Goal: Information Seeking & Learning: Check status

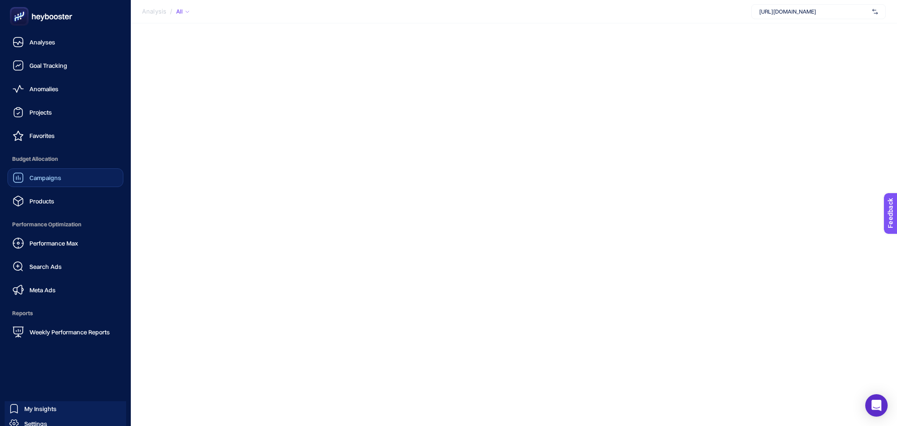
click at [57, 171] on link "Campaigns" at bounding box center [65, 177] width 116 height 19
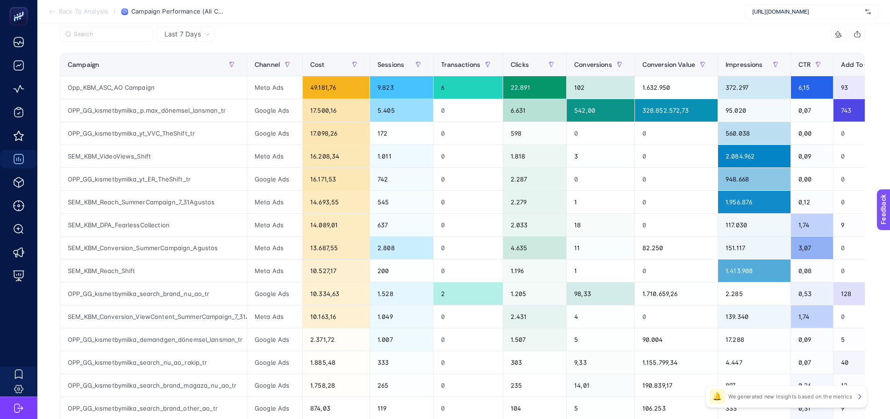
scroll to position [140, 0]
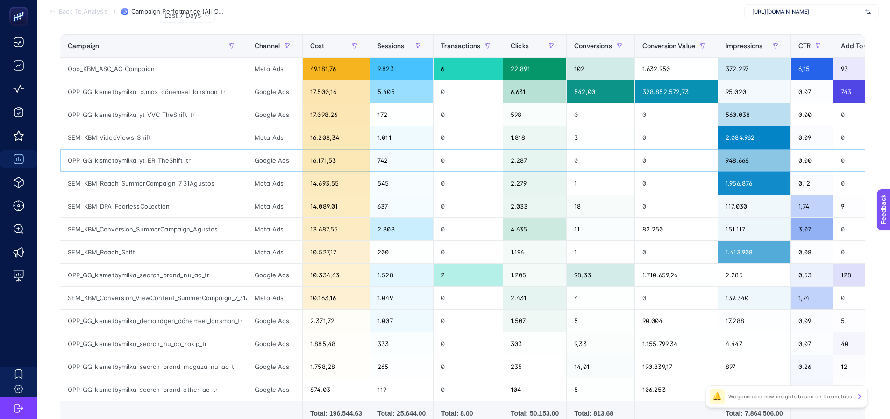
click at [182, 157] on div "OPP_GG_kısmetbymilka_yt_ER_TheShift_tr" at bounding box center [153, 160] width 186 height 22
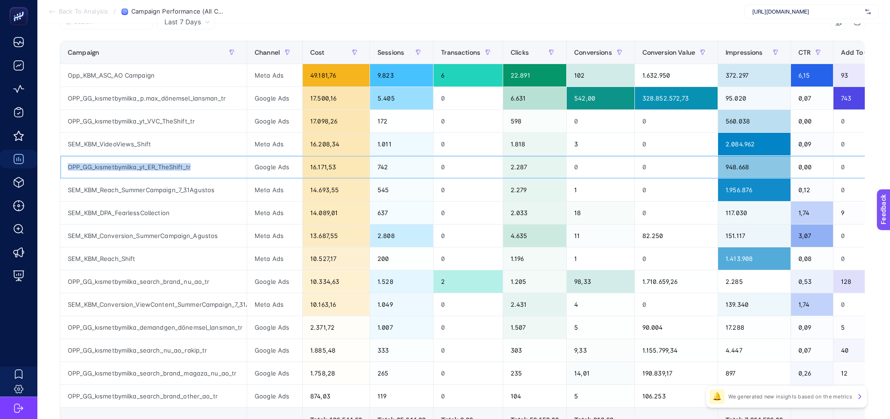
scroll to position [155, 0]
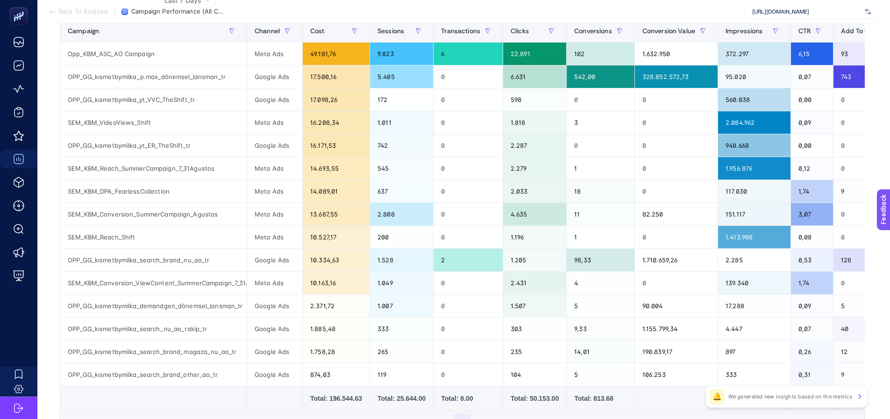
click at [361, 6] on section "Back To Analysis / Campaign Performance (All Channel) [URL][DOMAIN_NAME]" at bounding box center [463, 11] width 853 height 23
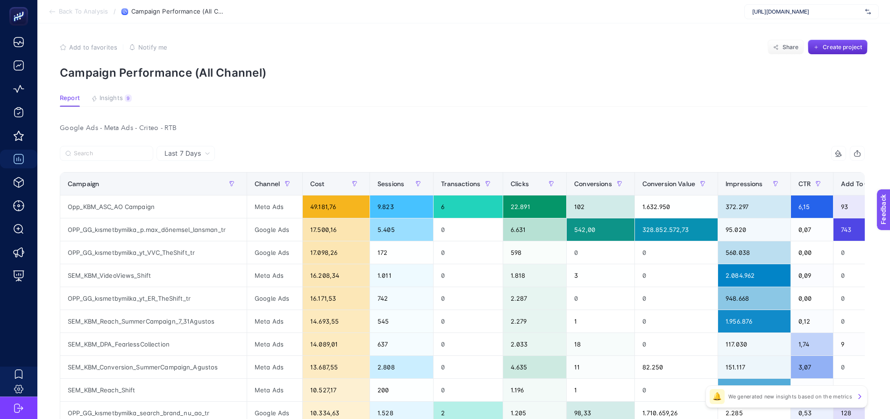
scroll to position [0, 0]
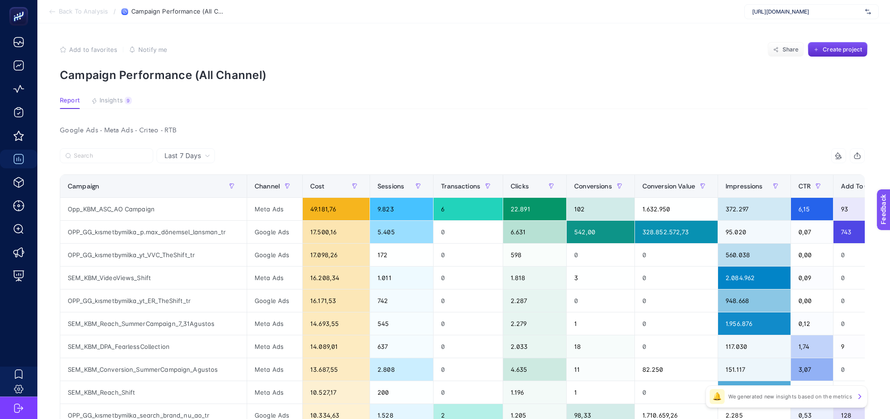
click at [869, 9] on div "[URL][DOMAIN_NAME]" at bounding box center [811, 11] width 135 height 15
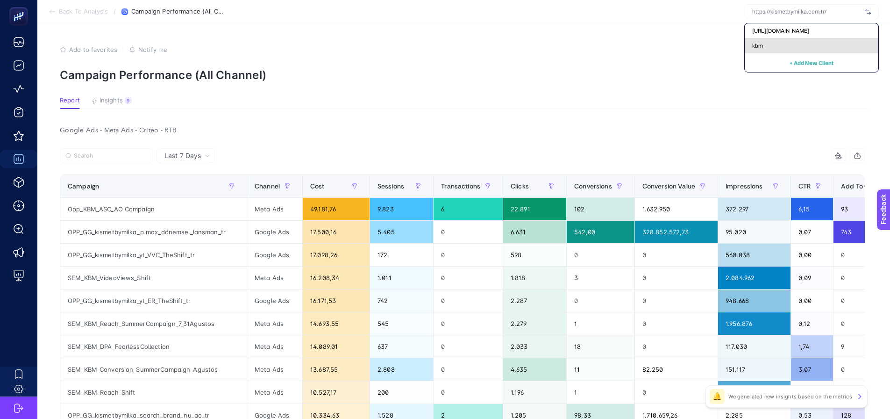
click at [819, 50] on div "kbm" at bounding box center [812, 45] width 134 height 15
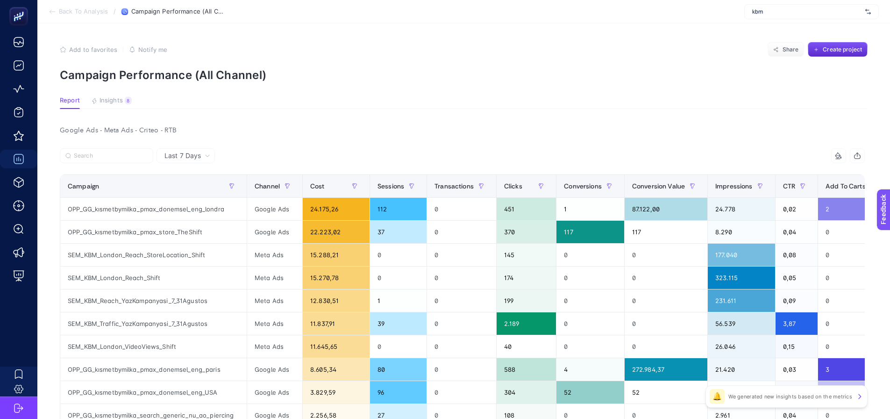
click at [776, 14] on span "kbm" at bounding box center [806, 11] width 109 height 7
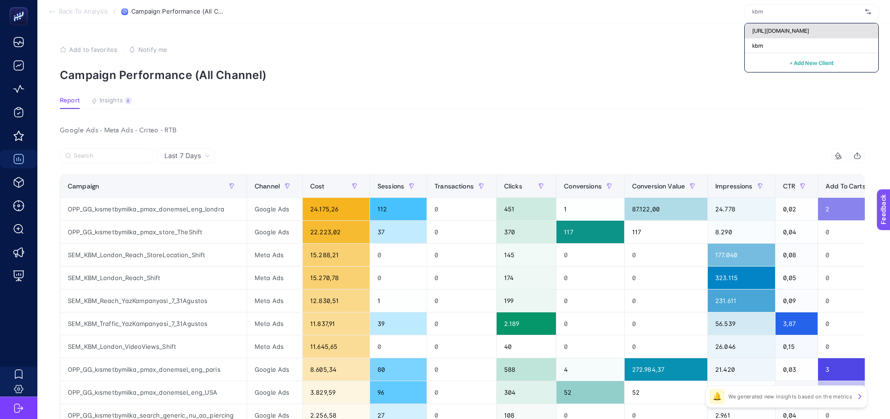
click at [778, 32] on span "[URL][DOMAIN_NAME]" at bounding box center [780, 30] width 57 height 7
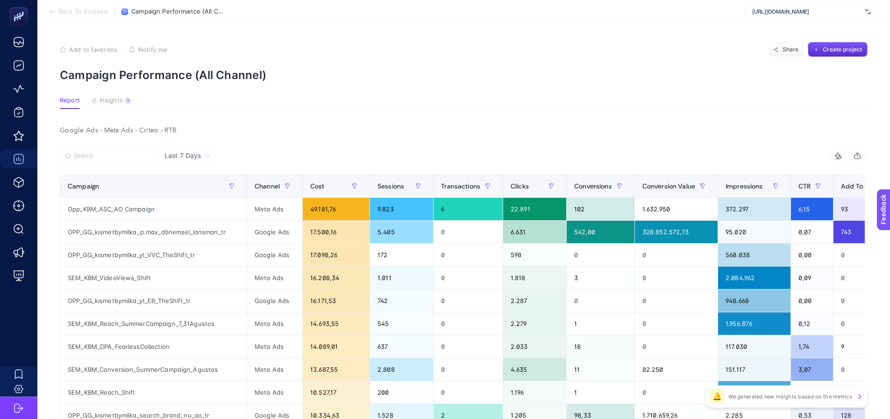
click at [193, 162] on div "Last 7 Days" at bounding box center [186, 155] width 58 height 15
click at [194, 161] on div "Last 7 Days Last 7 Days Last 30 Days" at bounding box center [186, 155] width 58 height 15
click at [194, 190] on div "Campaign" at bounding box center [153, 185] width 171 height 15
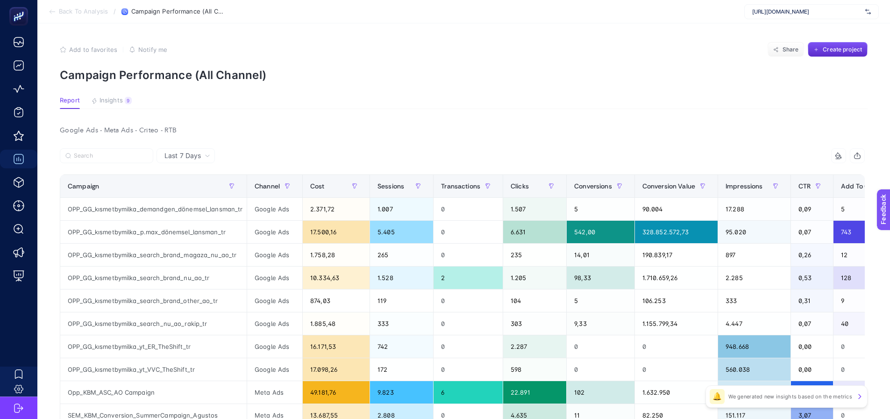
click at [196, 154] on span "Last 7 Days" at bounding box center [182, 155] width 36 height 9
click at [192, 190] on li "Last 30 Days" at bounding box center [185, 192] width 53 height 17
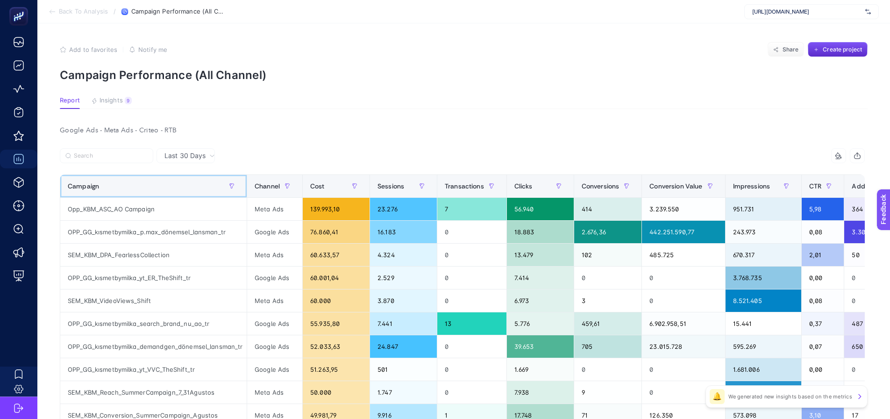
click at [199, 187] on div "Campaign" at bounding box center [153, 185] width 171 height 15
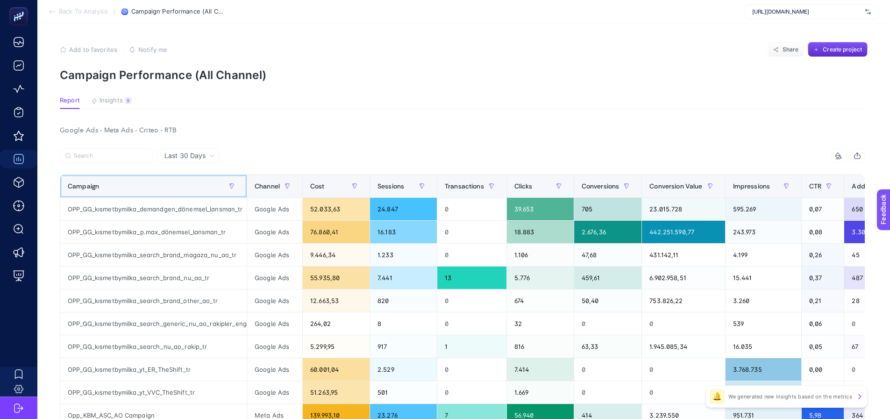
click at [199, 187] on div "Campaign" at bounding box center [153, 185] width 171 height 15
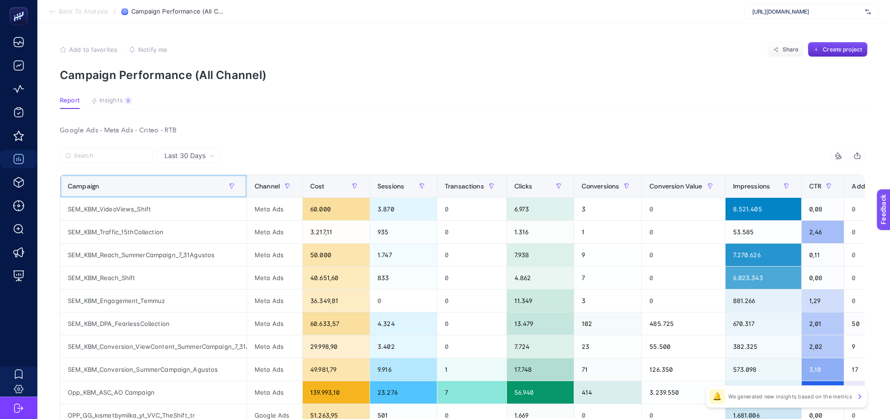
click at [199, 186] on div "Campaign" at bounding box center [153, 185] width 171 height 15
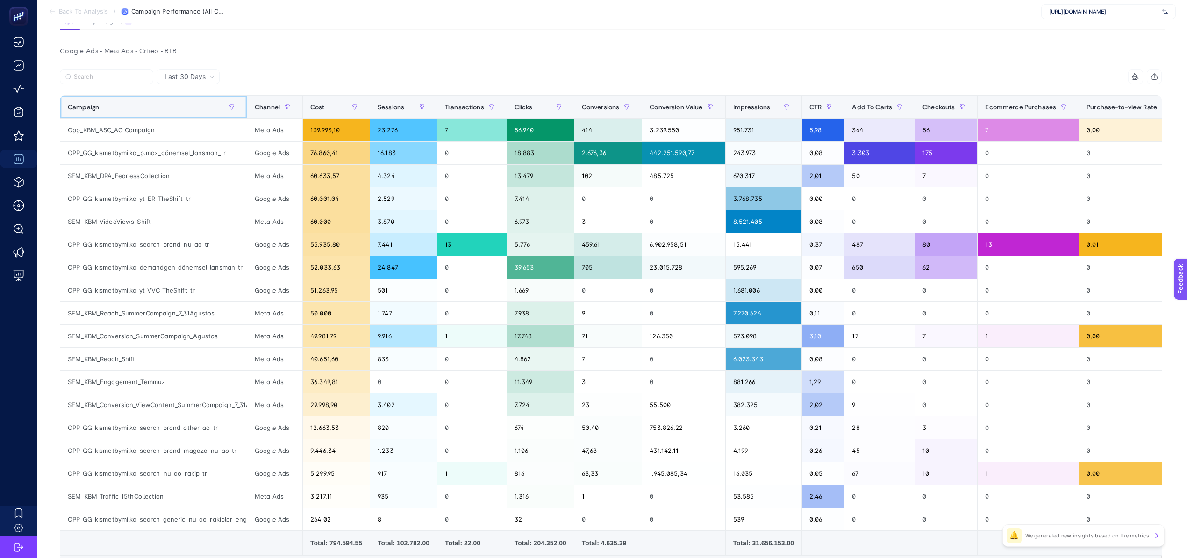
scroll to position [124, 7]
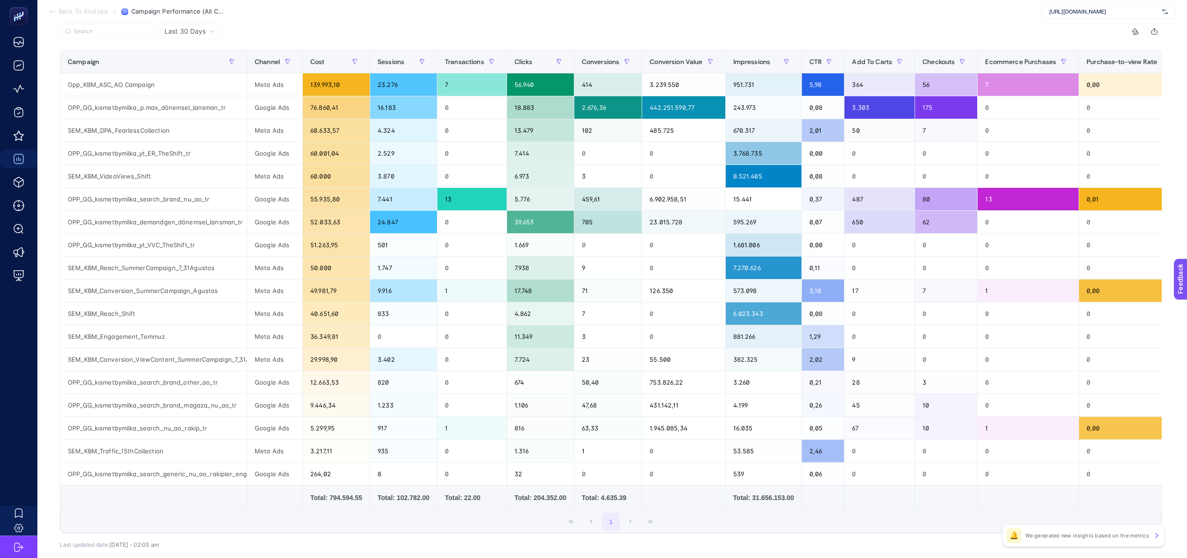
drag, startPoint x: 813, startPoint y: 519, endPoint x: 841, endPoint y: 518, distance: 28.0
click at [841, 425] on div "1" at bounding box center [610, 521] width 1101 height 22
drag, startPoint x: 841, startPoint y: 517, endPoint x: 858, endPoint y: 516, distance: 16.8
click at [857, 425] on div "1" at bounding box center [610, 521] width 1101 height 22
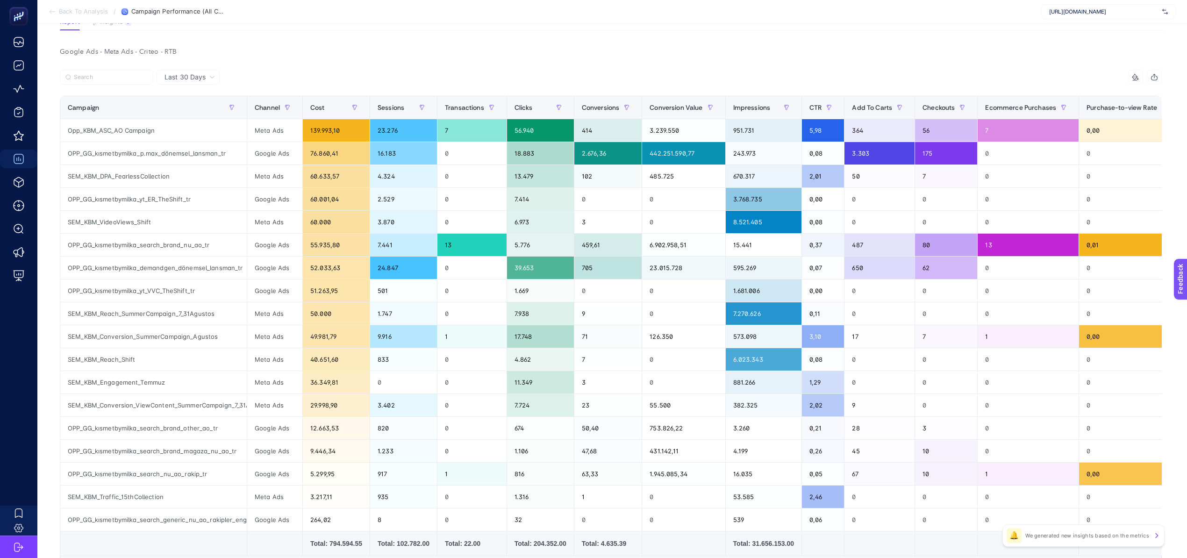
scroll to position [181, 7]
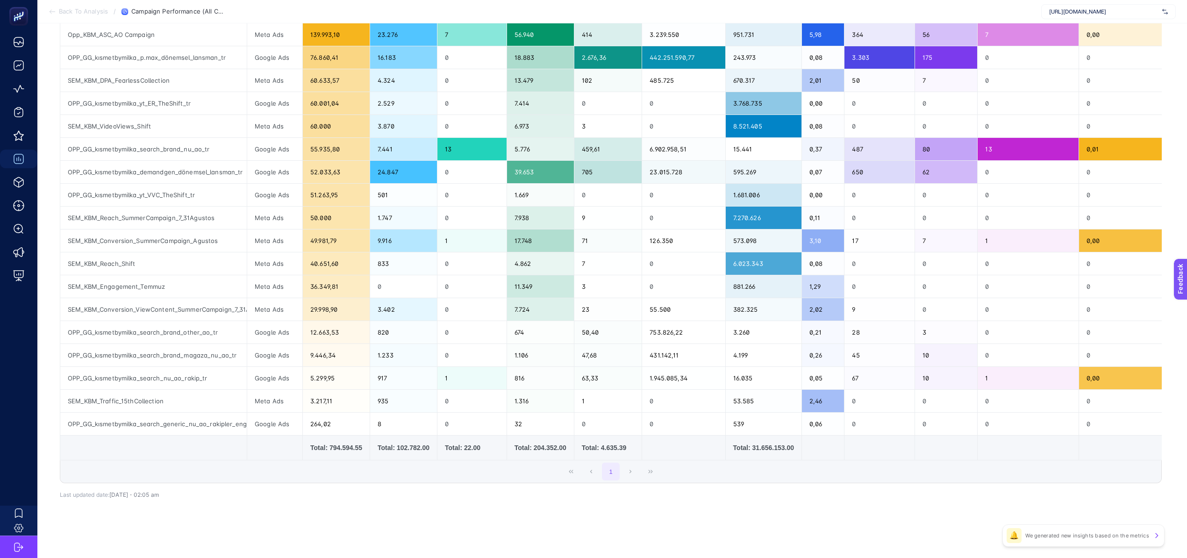
drag, startPoint x: 841, startPoint y: 460, endPoint x: 869, endPoint y: 479, distance: 34.3
click at [897, 425] on div "16 items selected Campaign Channel Cost Sessions Transactions Clicks Conversion…" at bounding box center [611, 228] width 1102 height 509
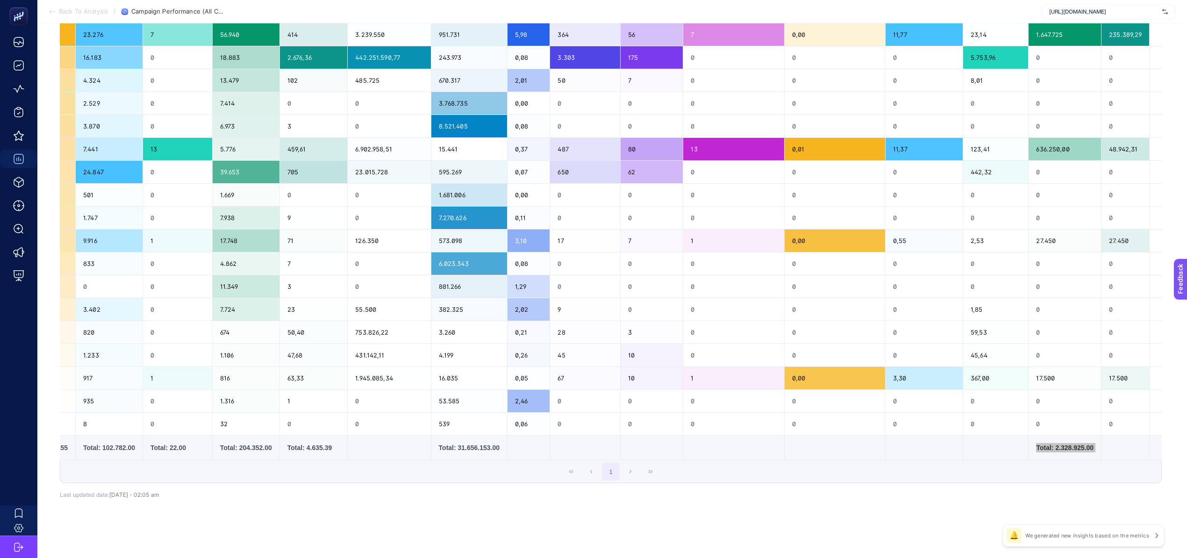
scroll to position [181, 0]
drag, startPoint x: 565, startPoint y: 456, endPoint x: 526, endPoint y: 455, distance: 39.7
click at [526, 425] on tr "Total: 794.594.55 Total: 102.782.00 Total: 22.00 Total: 204.352.00 Total: 4.635…" at bounding box center [474, 447] width 1417 height 25
drag, startPoint x: 510, startPoint y: 460, endPoint x: 423, endPoint y: 459, distance: 86.9
click at [424, 425] on div "1" at bounding box center [610, 471] width 1101 height 22
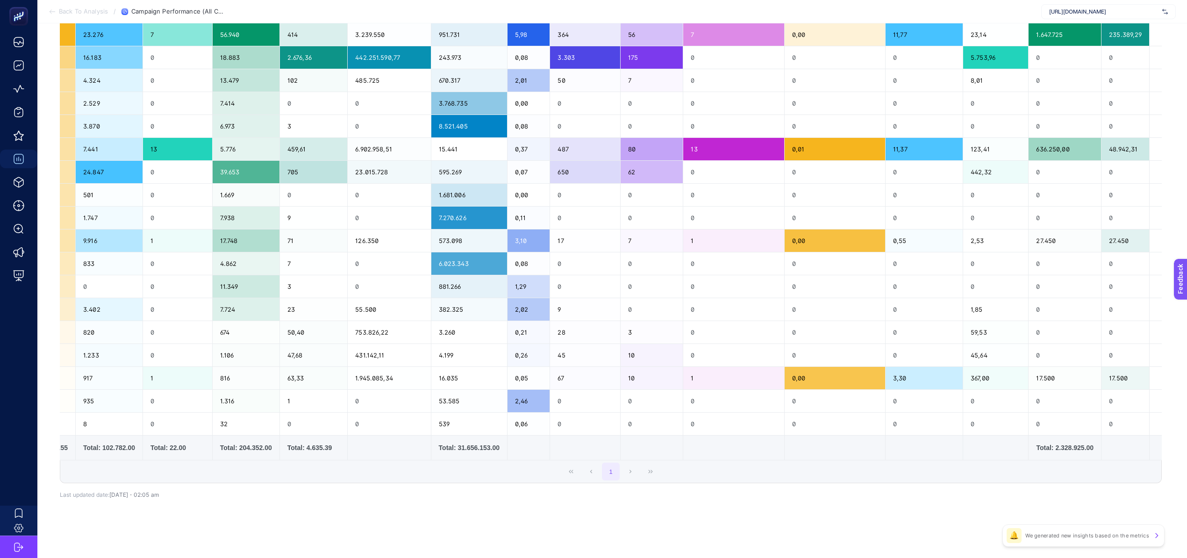
drag, startPoint x: 420, startPoint y: 453, endPoint x: 408, endPoint y: 458, distance: 13.2
click at [406, 425] on div "Campaign Channel Cost Sessions Transactions Clicks Conversions Conversion Value…" at bounding box center [611, 230] width 1102 height 460
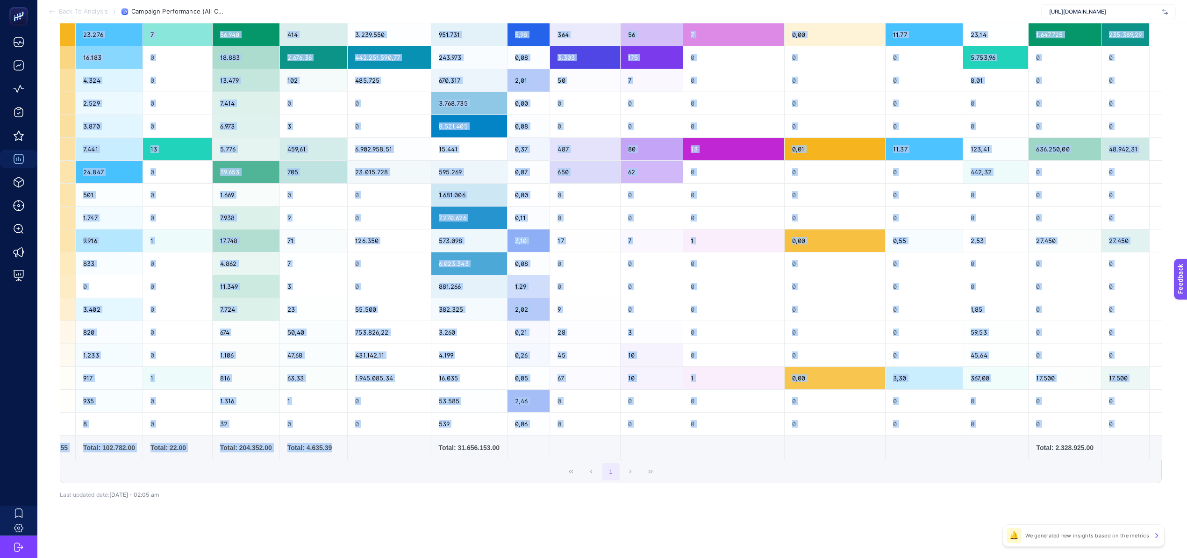
scroll to position [0, 0]
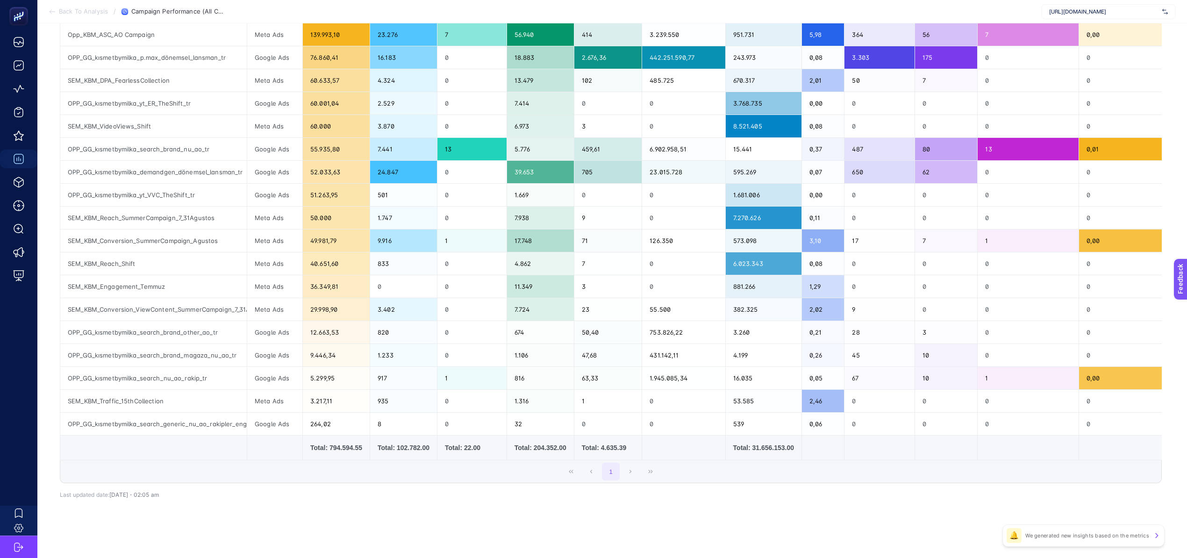
click at [128, 425] on div "1" at bounding box center [610, 471] width 1101 height 22
